Goal: Information Seeking & Learning: Learn about a topic

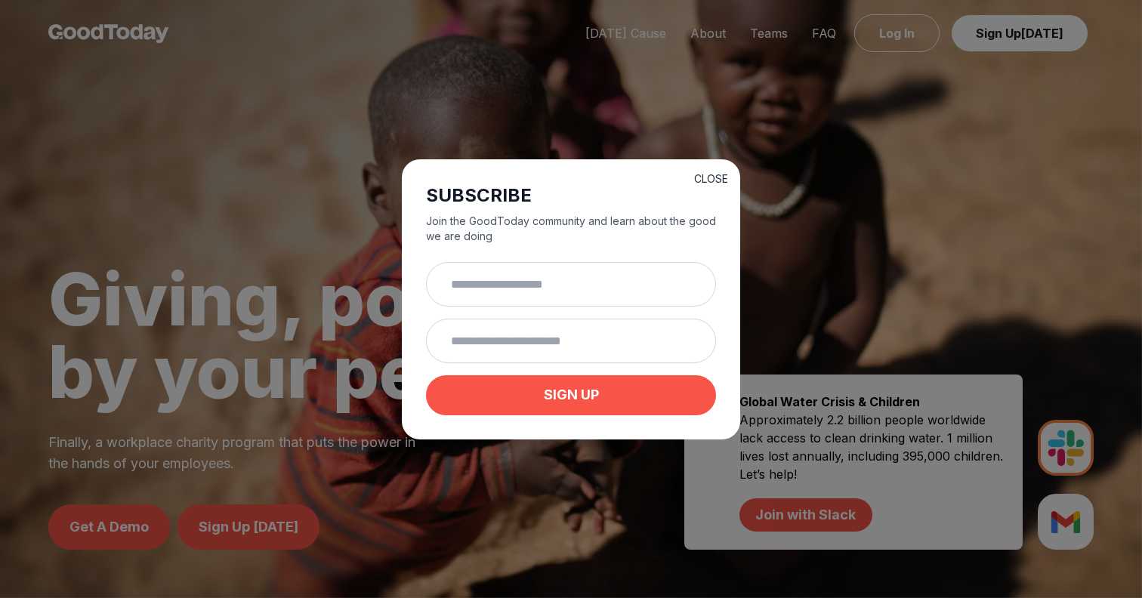
click at [714, 177] on button "CLOSE" at bounding box center [711, 178] width 34 height 15
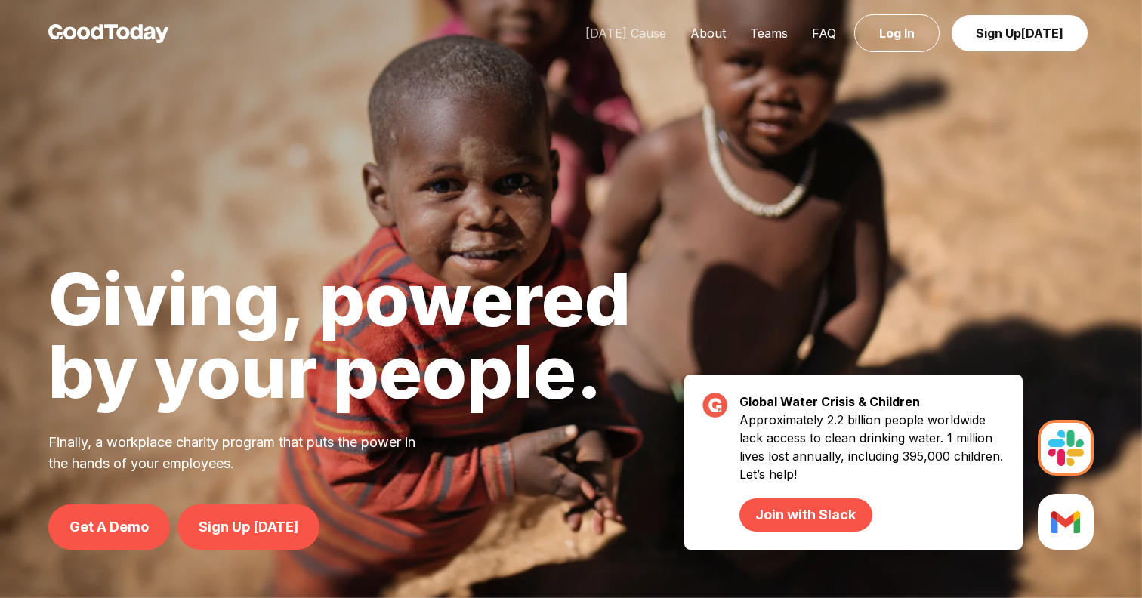
click at [652, 33] on link "[DATE] Cause" at bounding box center [625, 33] width 105 height 15
